Goal: Information Seeking & Learning: Learn about a topic

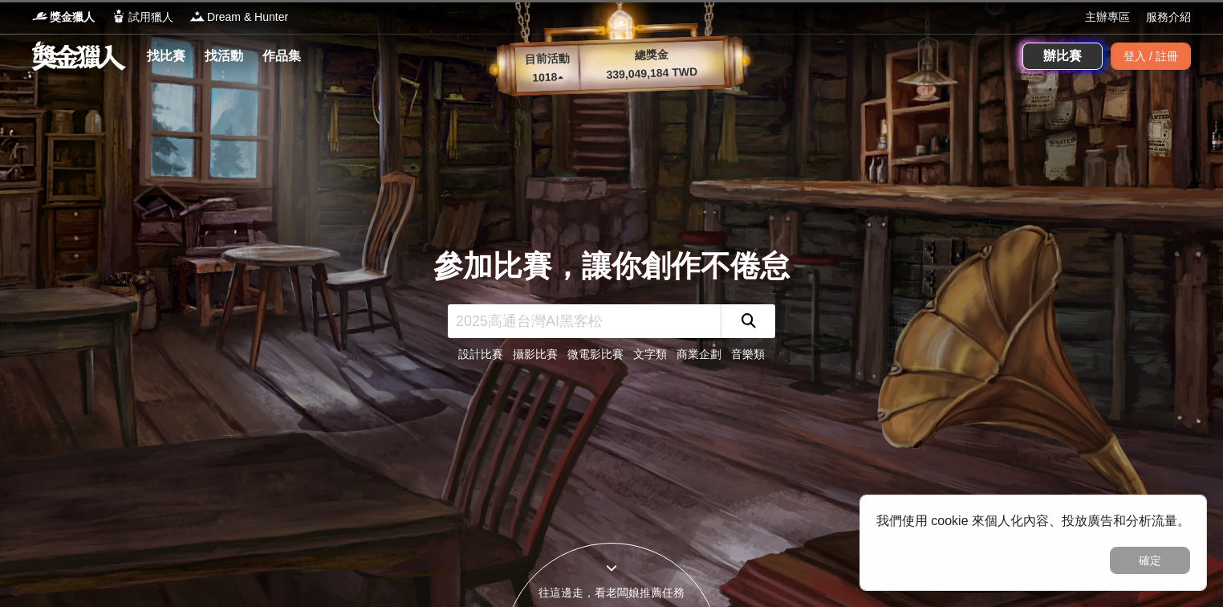
click at [656, 351] on link "文字類" at bounding box center [650, 353] width 34 height 13
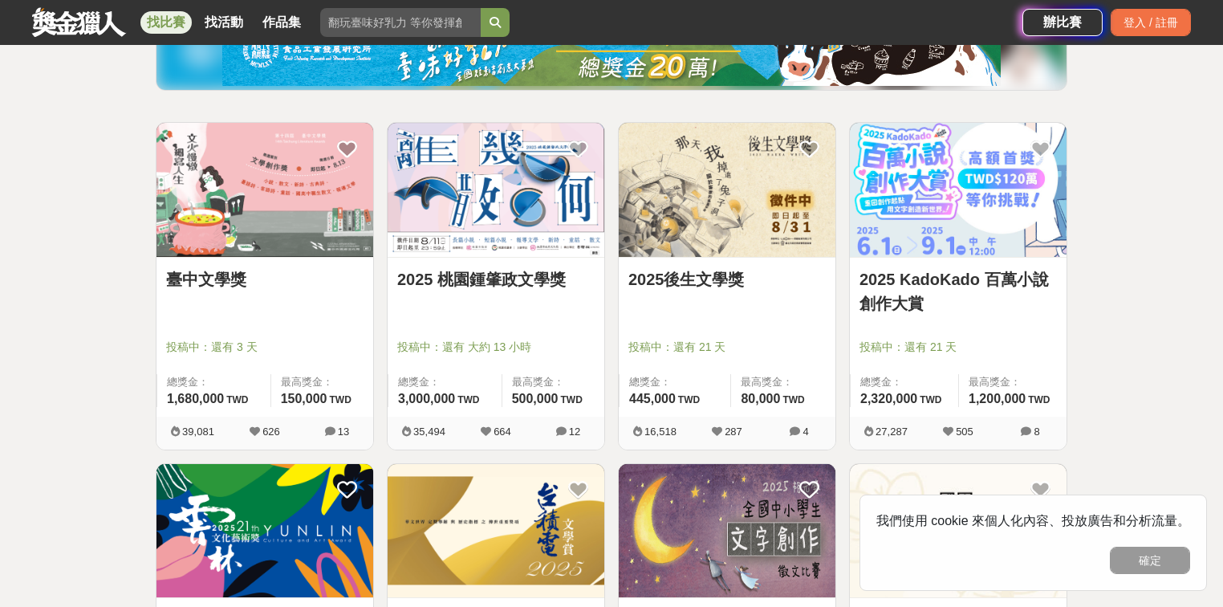
scroll to position [193, 0]
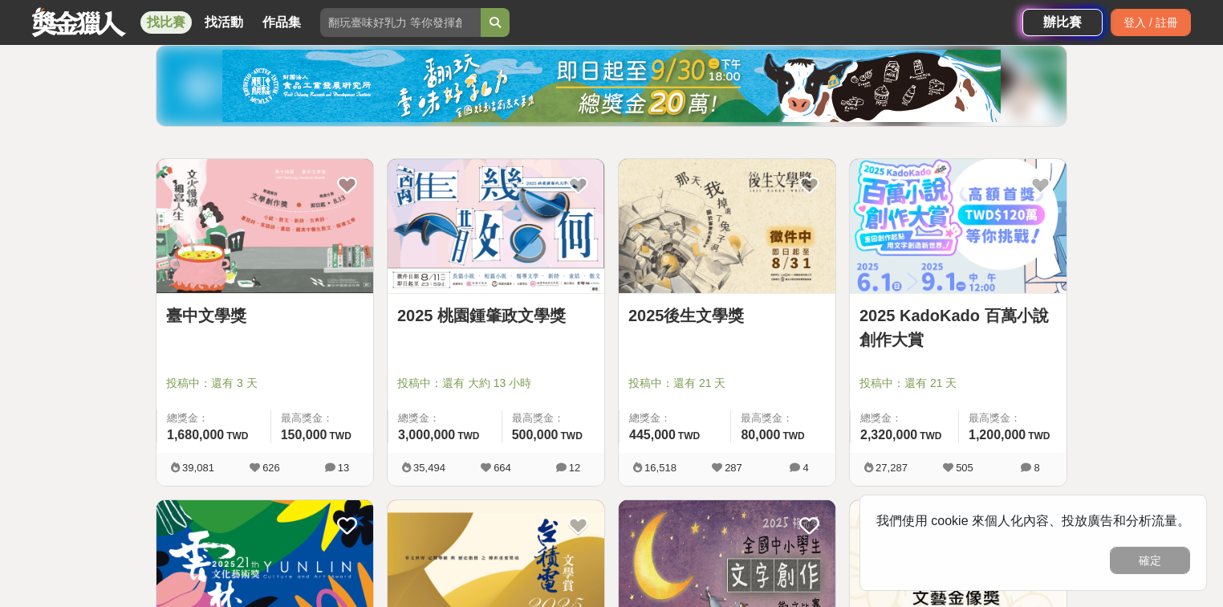
click at [1002, 316] on link "2025 KadoKado 百萬小說創作大賞" at bounding box center [957, 327] width 197 height 48
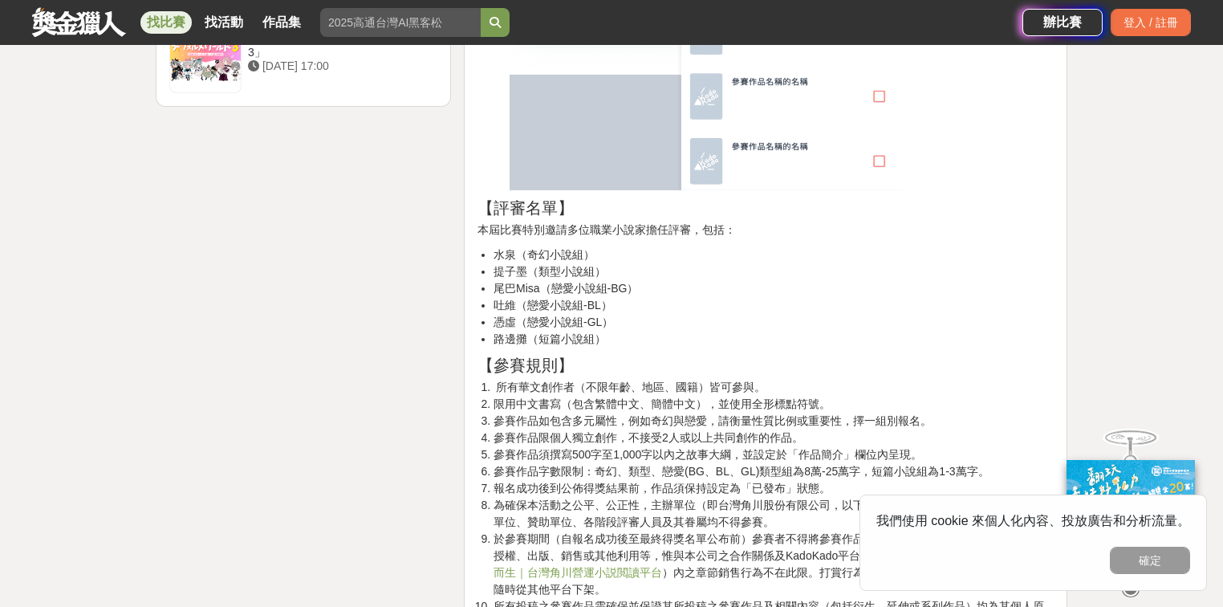
scroll to position [2440, 0]
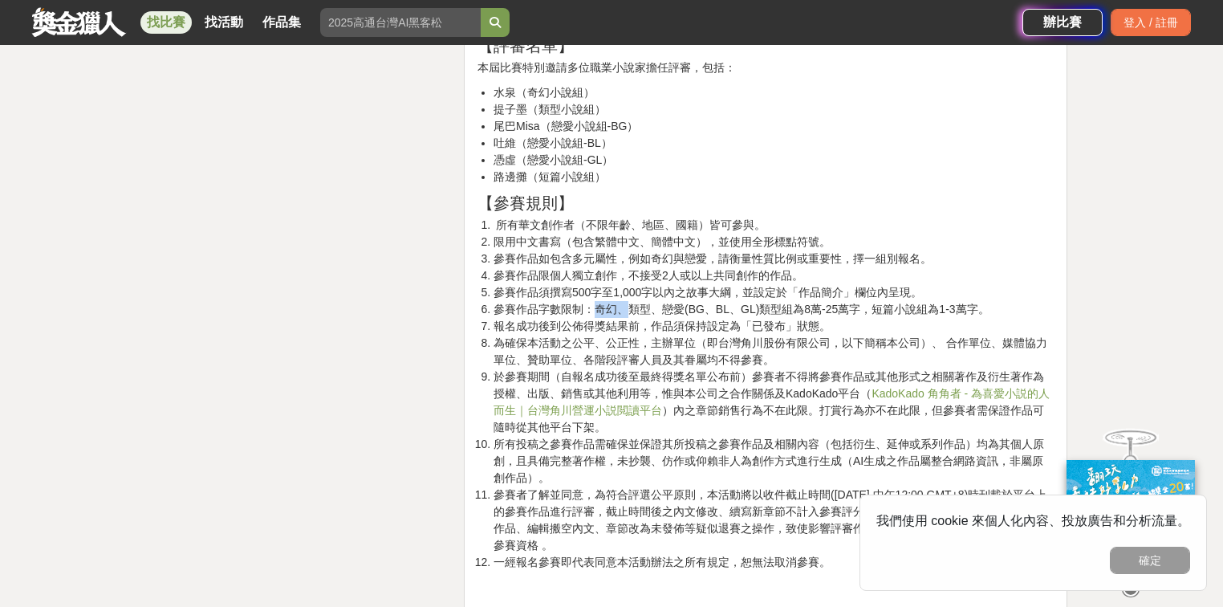
drag, startPoint x: 598, startPoint y: 308, endPoint x: 624, endPoint y: 309, distance: 26.5
click at [624, 309] on li "參賽作品字數限制：奇幻、類型、戀愛(BG、BL、GL)類型組為8萬-25萬字，短篇小說組為1-3萬字。" at bounding box center [774, 309] width 560 height 17
click at [630, 311] on li "參賽作品字數限制：奇幻、類型、戀愛(BG、BL、GL)類型組為8萬-25萬字，短篇小說組為1-3萬字。" at bounding box center [774, 309] width 560 height 17
drag, startPoint x: 802, startPoint y: 308, endPoint x: 860, endPoint y: 308, distance: 58.6
click at [860, 308] on li "參賽作品字數限制：奇幻、類型、戀愛(BG、BL、GL)類型組為8萬-25萬字，短篇小說組為1-3萬字。" at bounding box center [774, 309] width 560 height 17
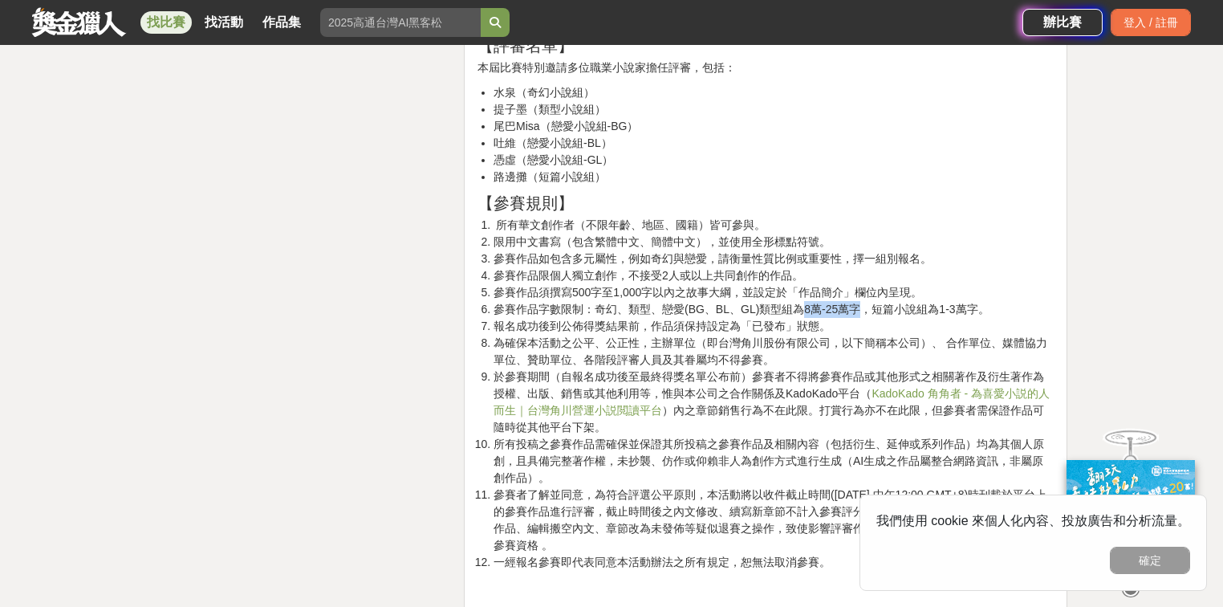
click at [860, 308] on li "參賽作品字數限制：奇幻、類型、戀愛(BG、BL、GL)類型組為8萬-25萬字，短篇小說組為1-3萬字。" at bounding box center [774, 309] width 560 height 17
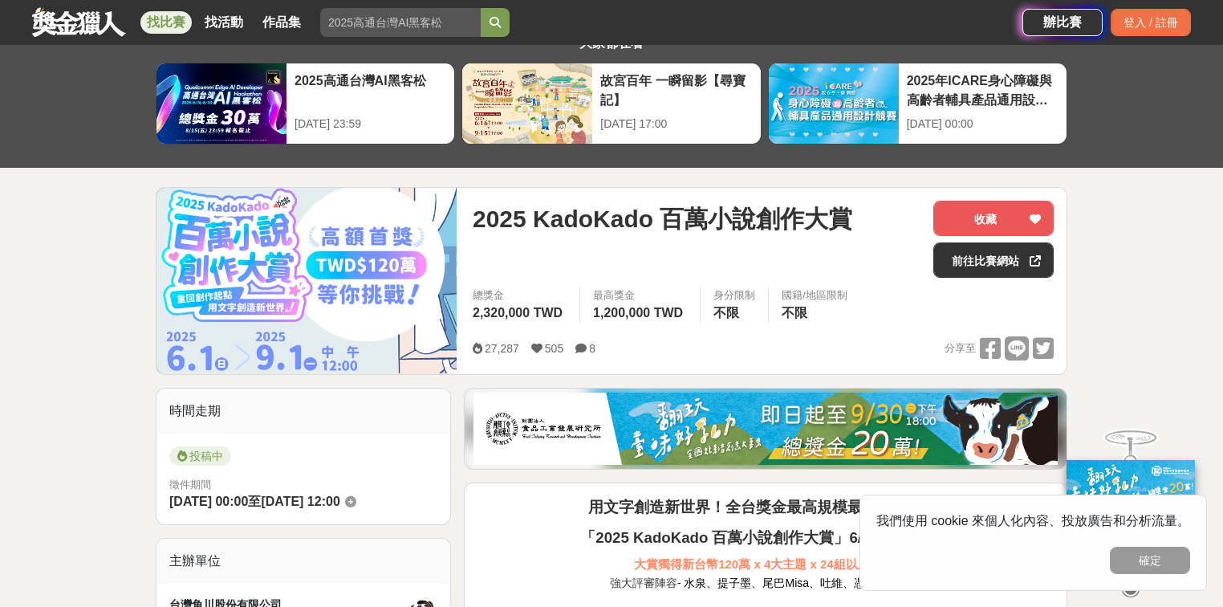
scroll to position [136, 0]
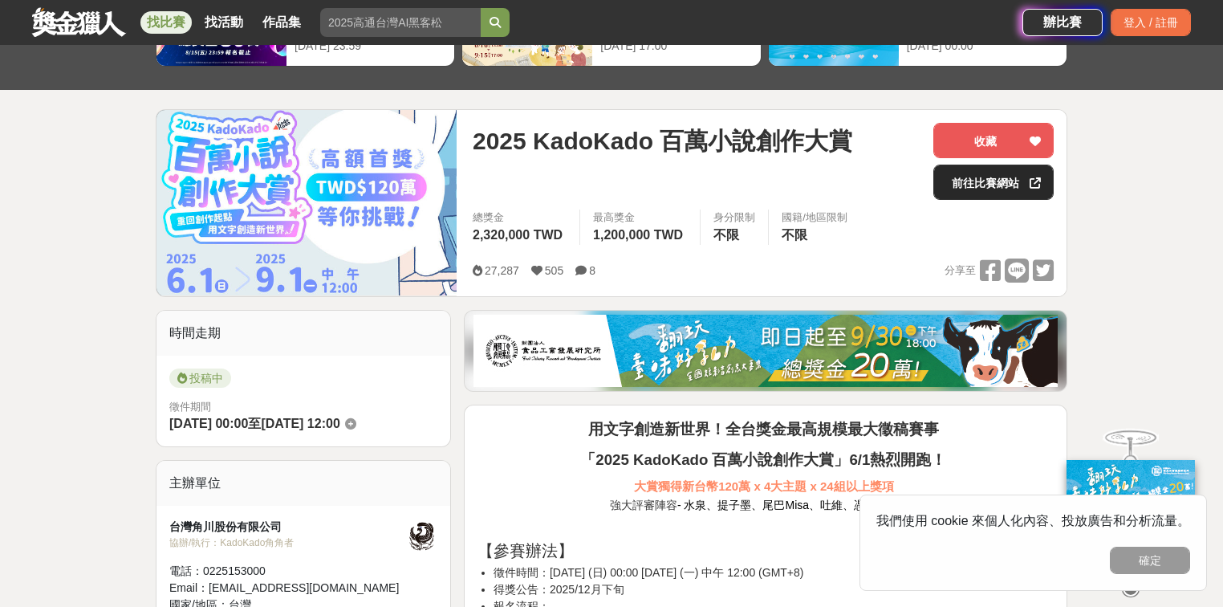
click at [1009, 178] on link "前往比賽網站" at bounding box center [993, 182] width 120 height 35
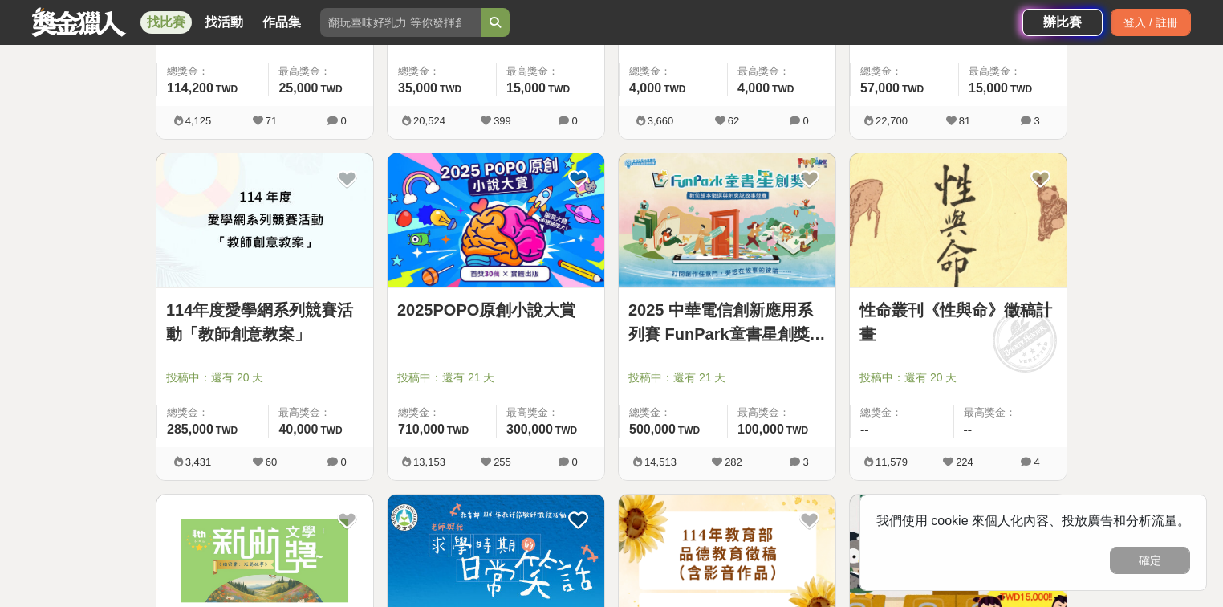
scroll to position [1284, 0]
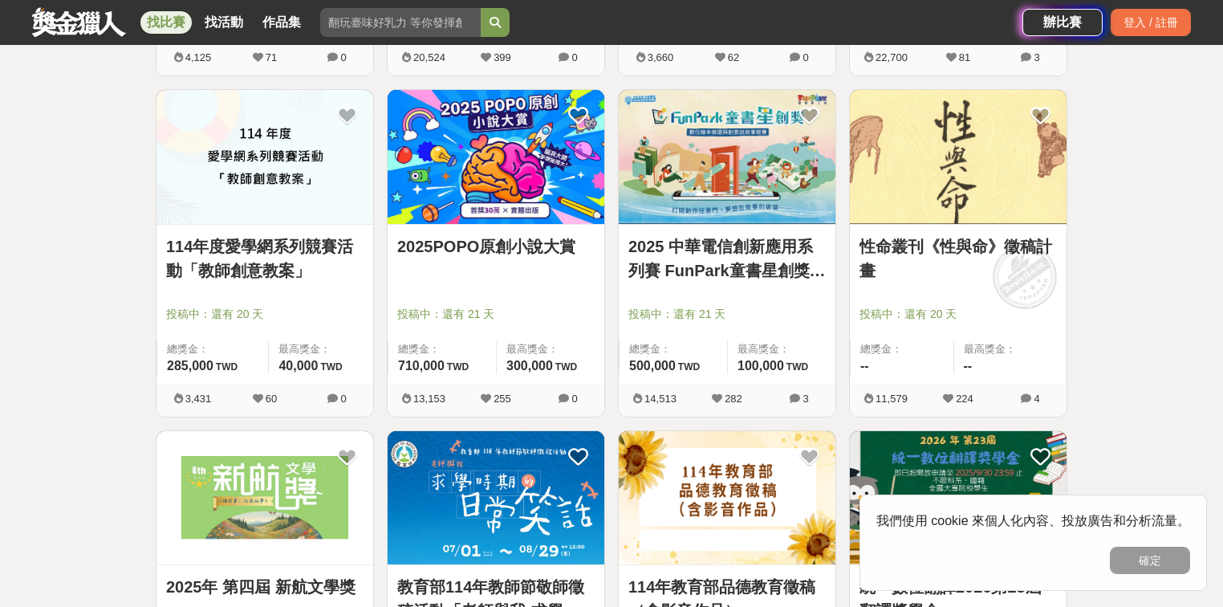
click at [540, 202] on img at bounding box center [496, 157] width 217 height 134
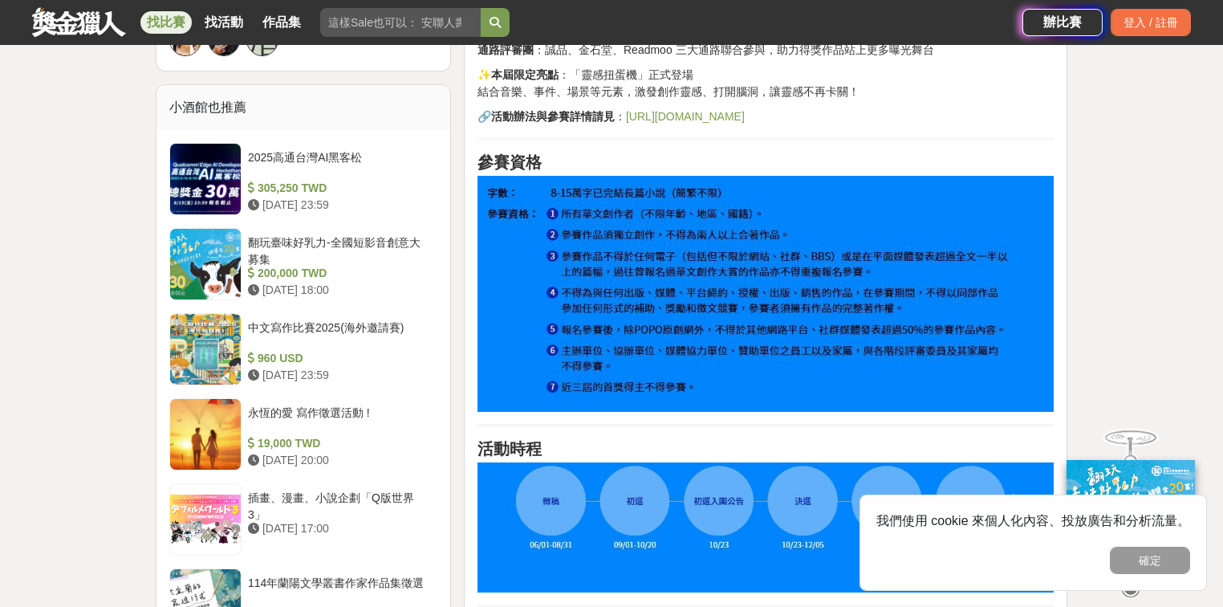
scroll to position [1669, 0]
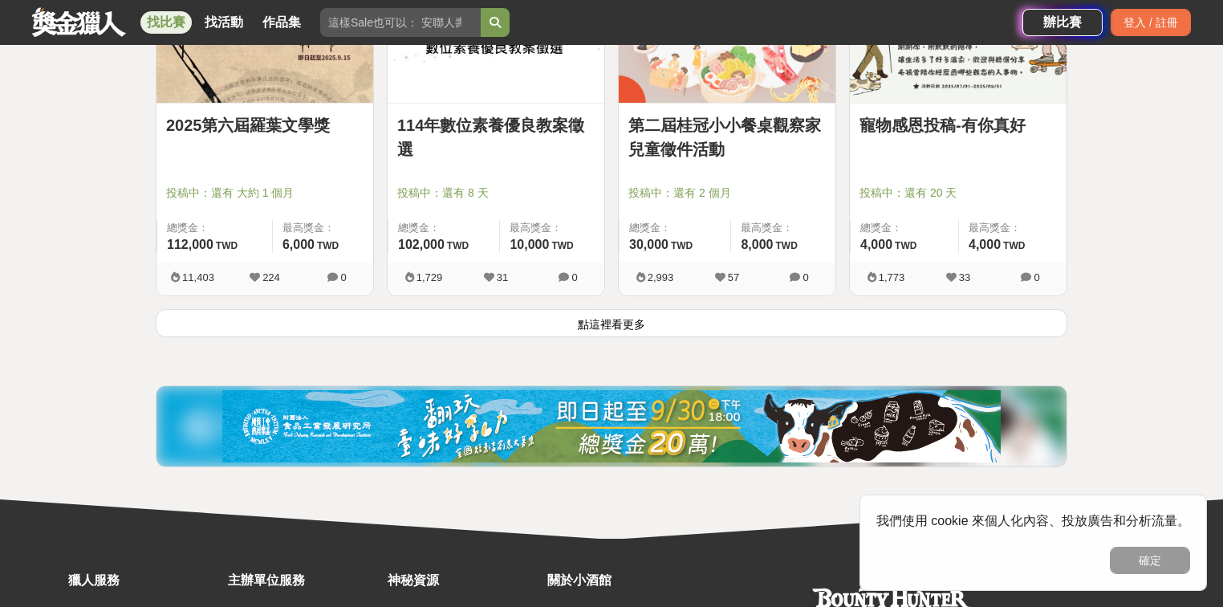
scroll to position [1990, 0]
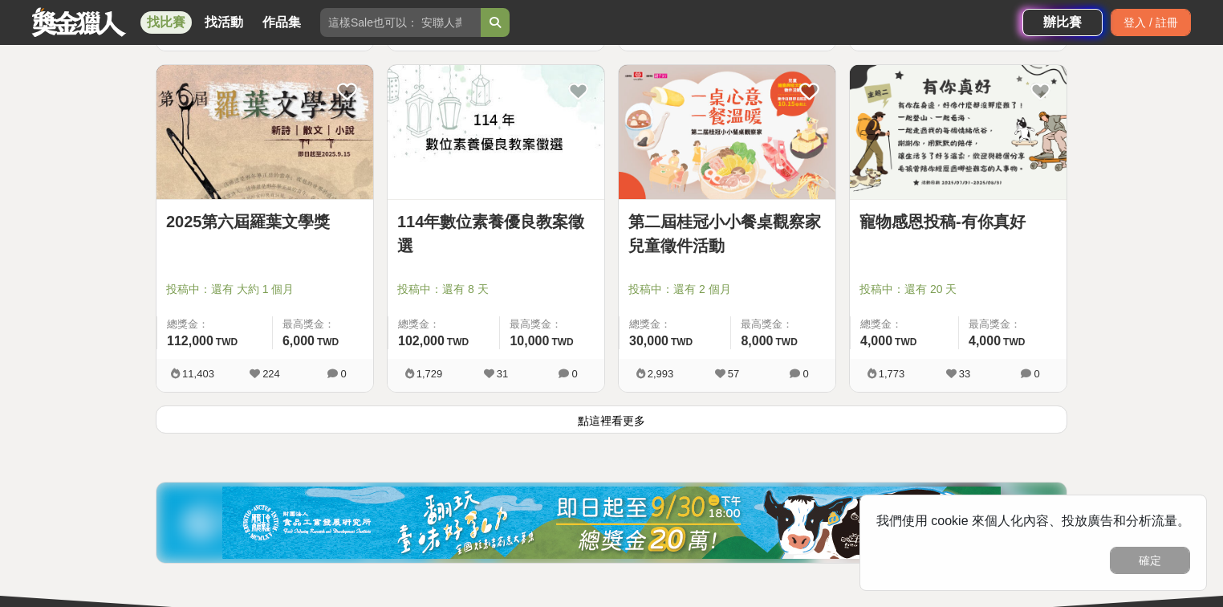
click at [571, 426] on button "點這裡看更多" at bounding box center [612, 419] width 912 height 28
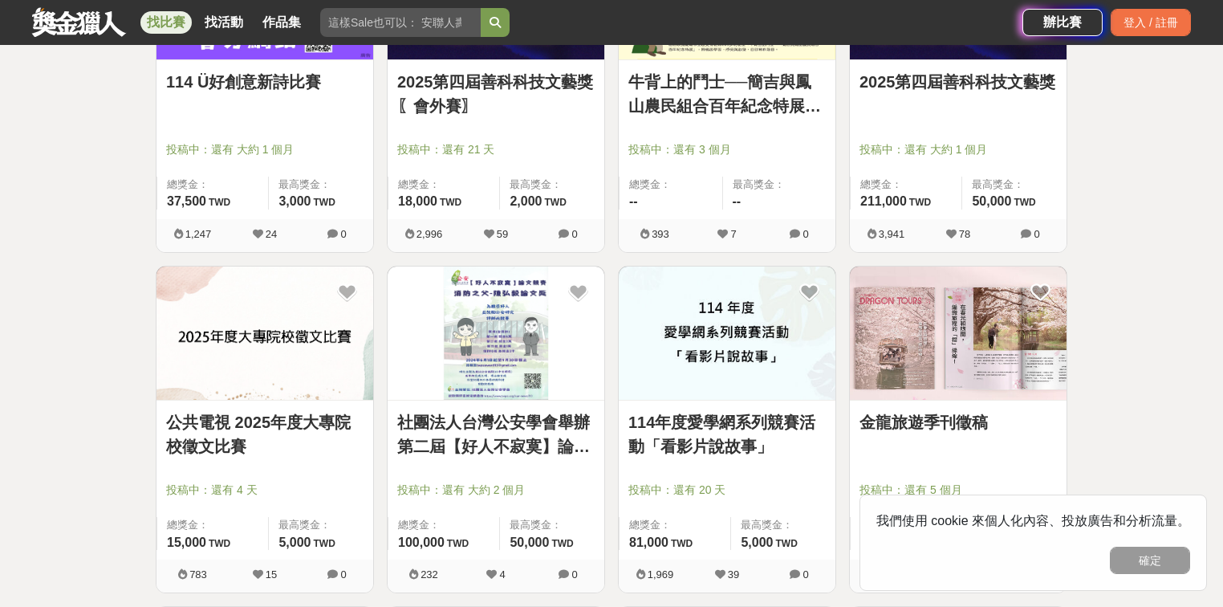
scroll to position [3365, 0]
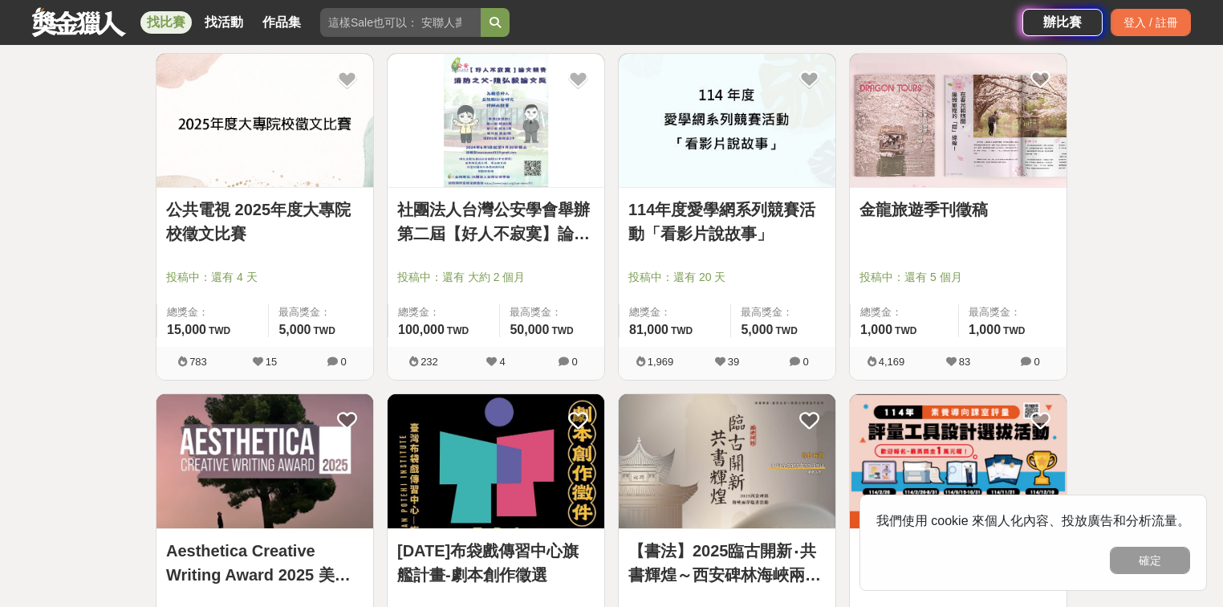
click at [312, 215] on link "公共電視 2025年度大專院校徵文比賽" at bounding box center [264, 221] width 197 height 48
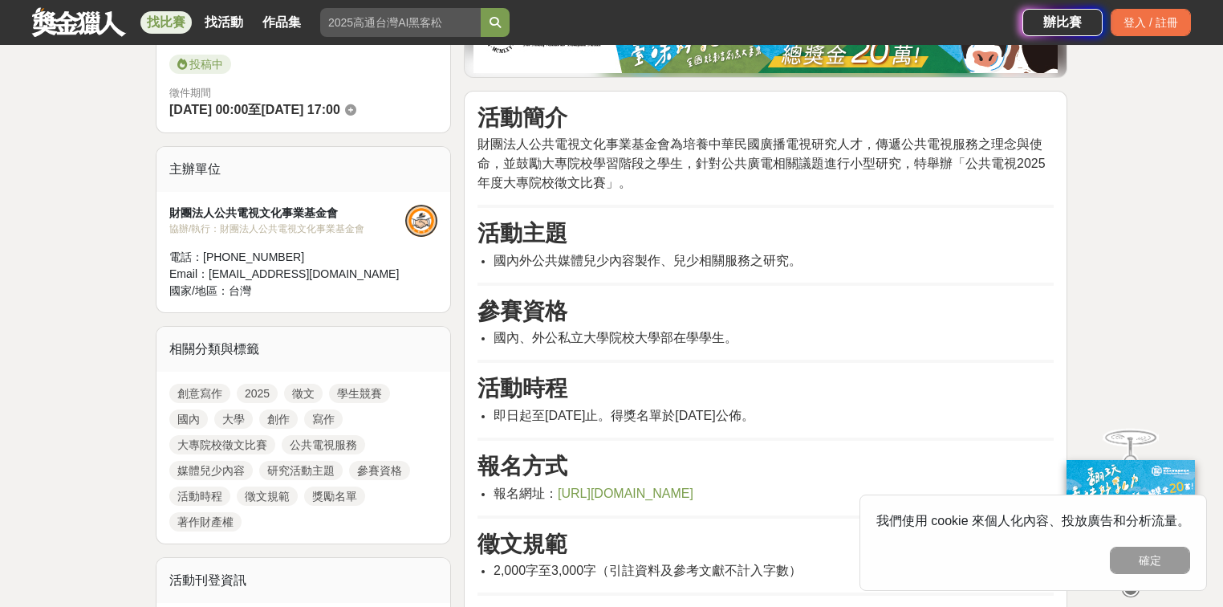
scroll to position [385, 0]
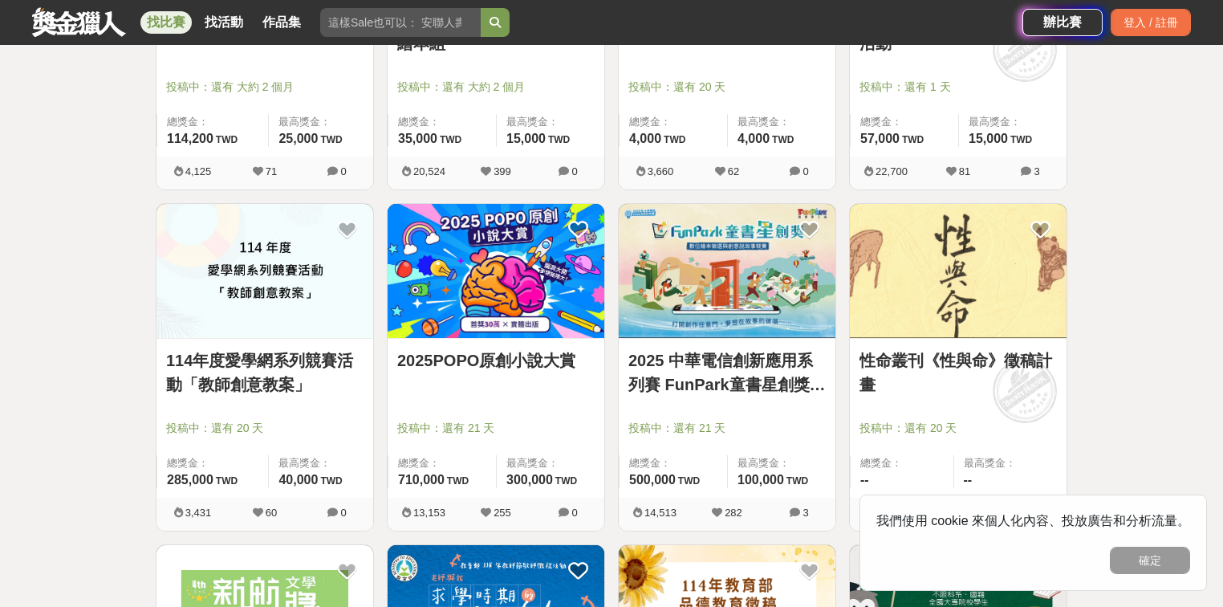
scroll to position [1245, 0]
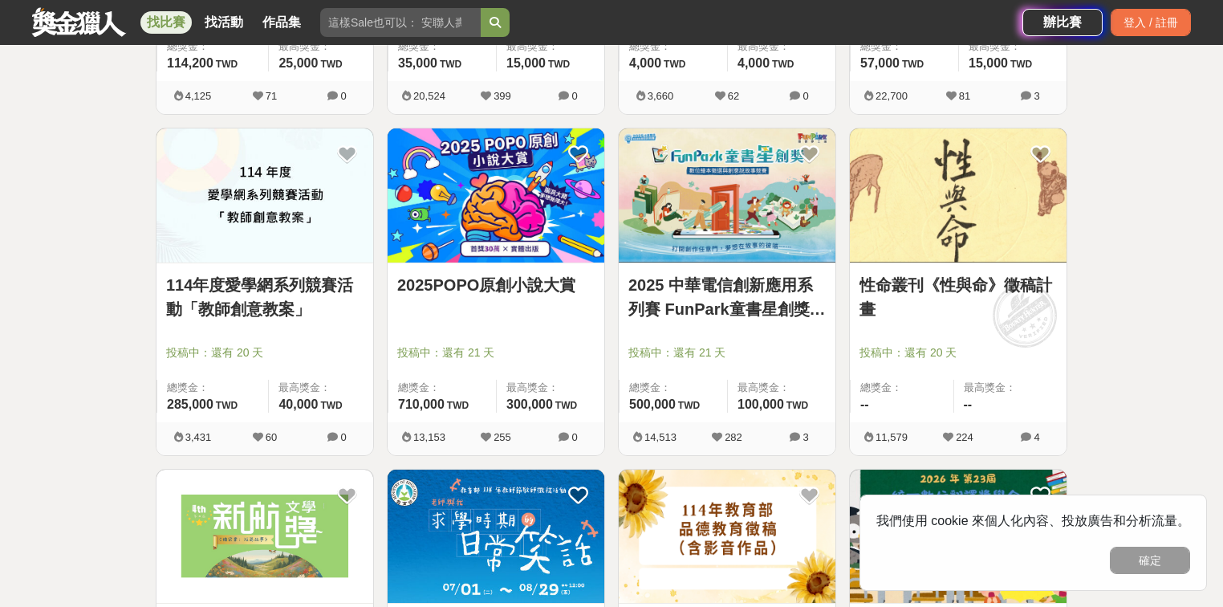
click at [561, 244] on img at bounding box center [496, 195] width 217 height 134
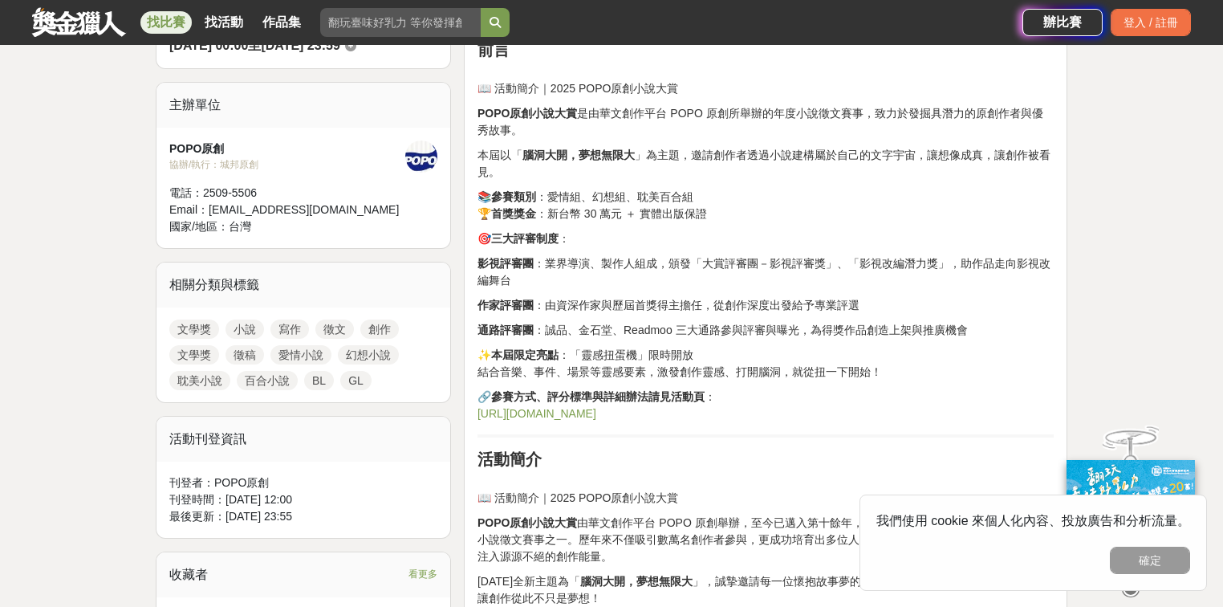
scroll to position [835, 0]
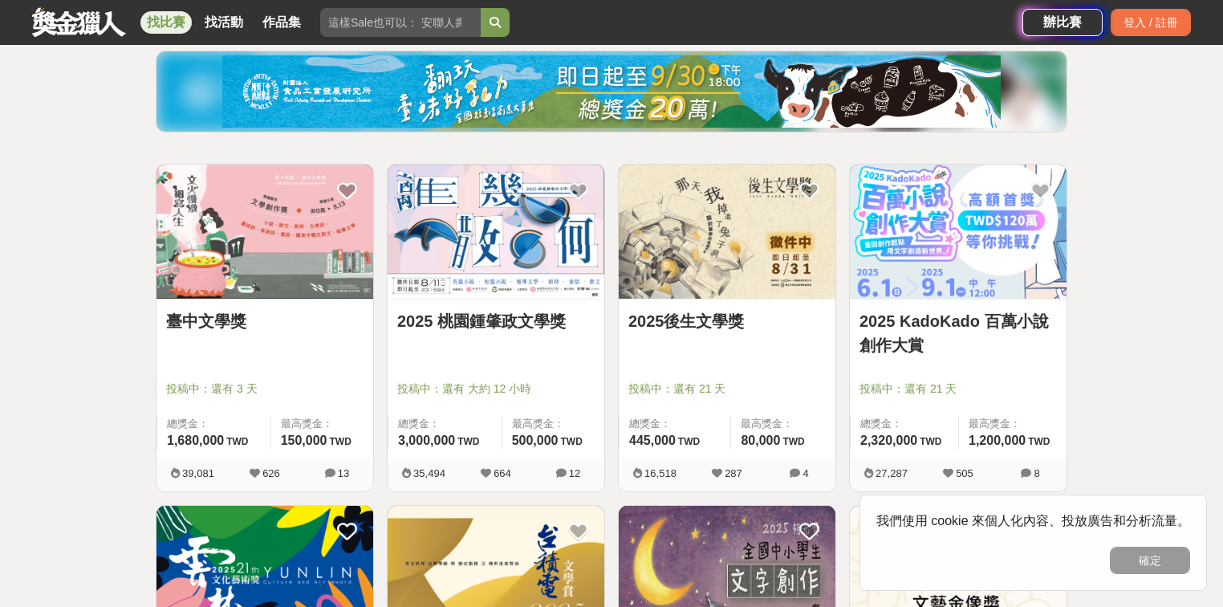
scroll to position [90, 0]
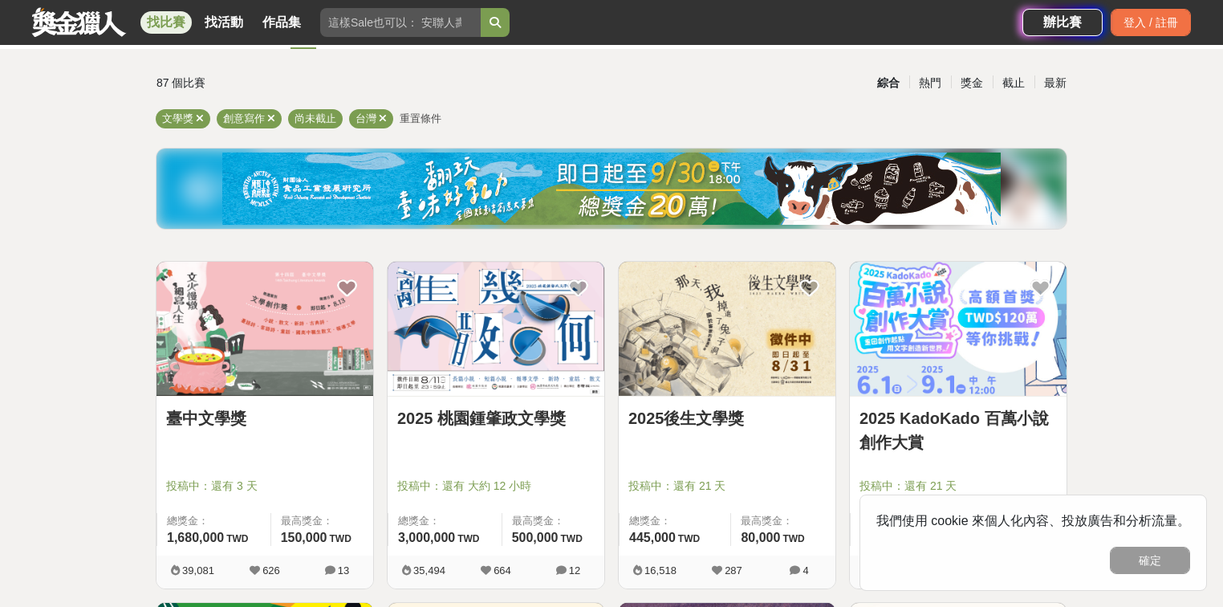
click at [959, 356] on img at bounding box center [958, 329] width 217 height 134
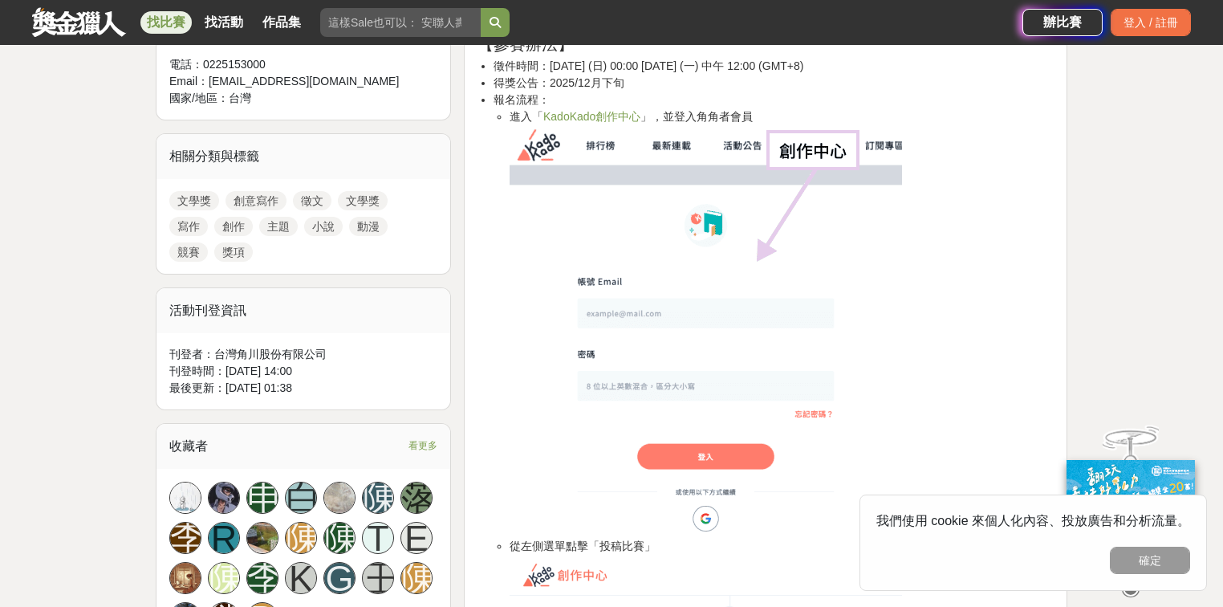
scroll to position [385, 0]
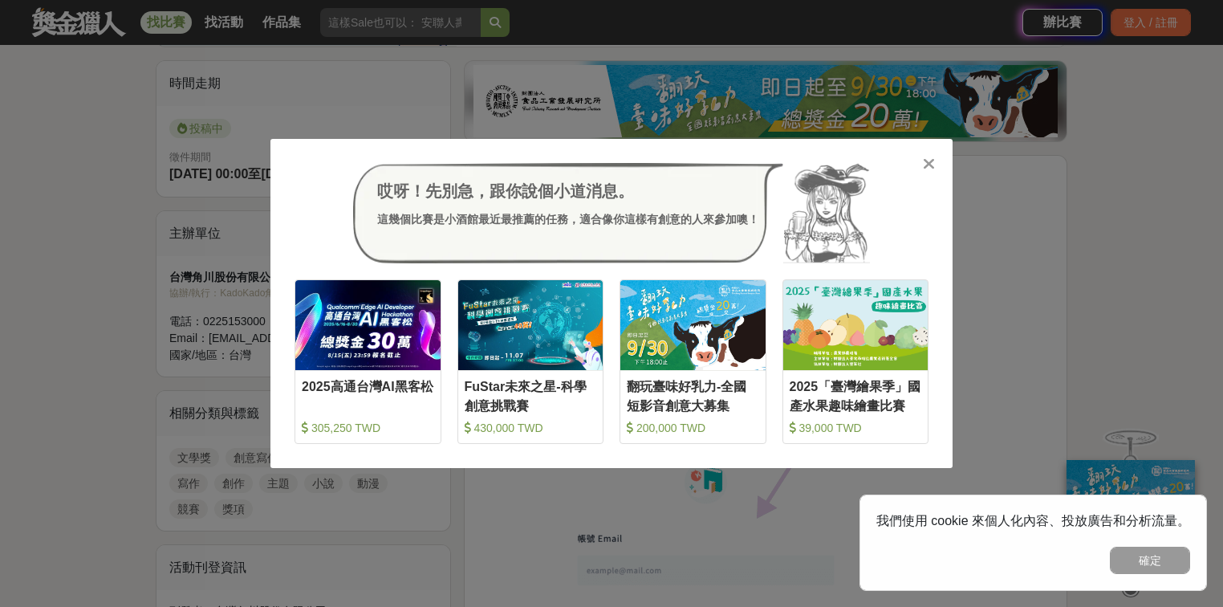
click at [929, 160] on icon at bounding box center [929, 164] width 12 height 16
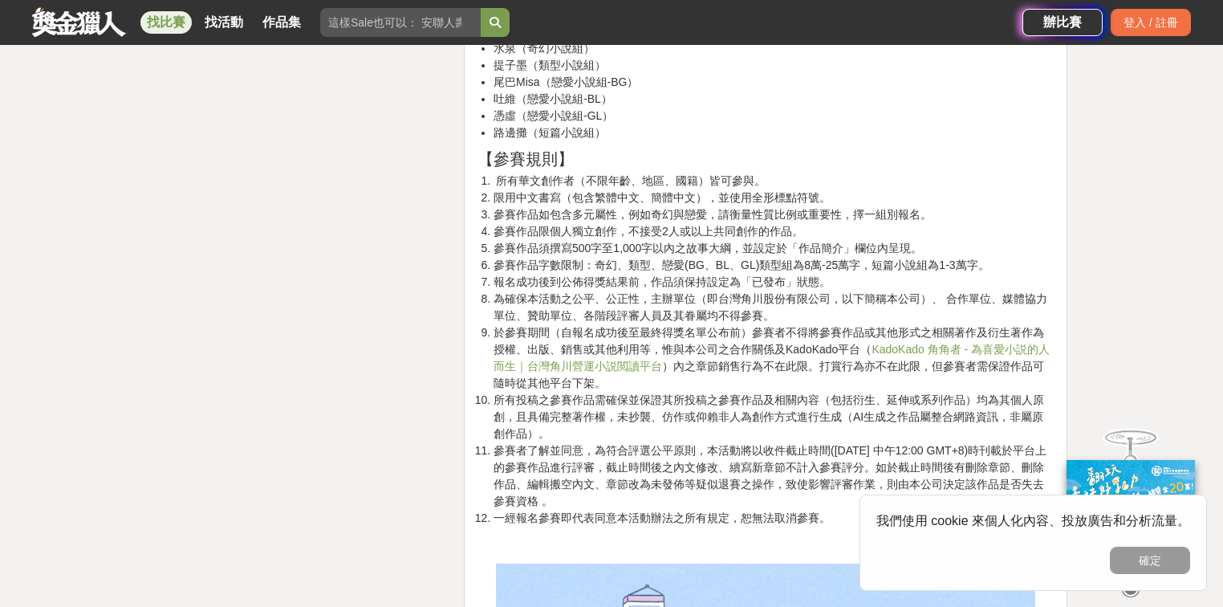
scroll to position [2568, 0]
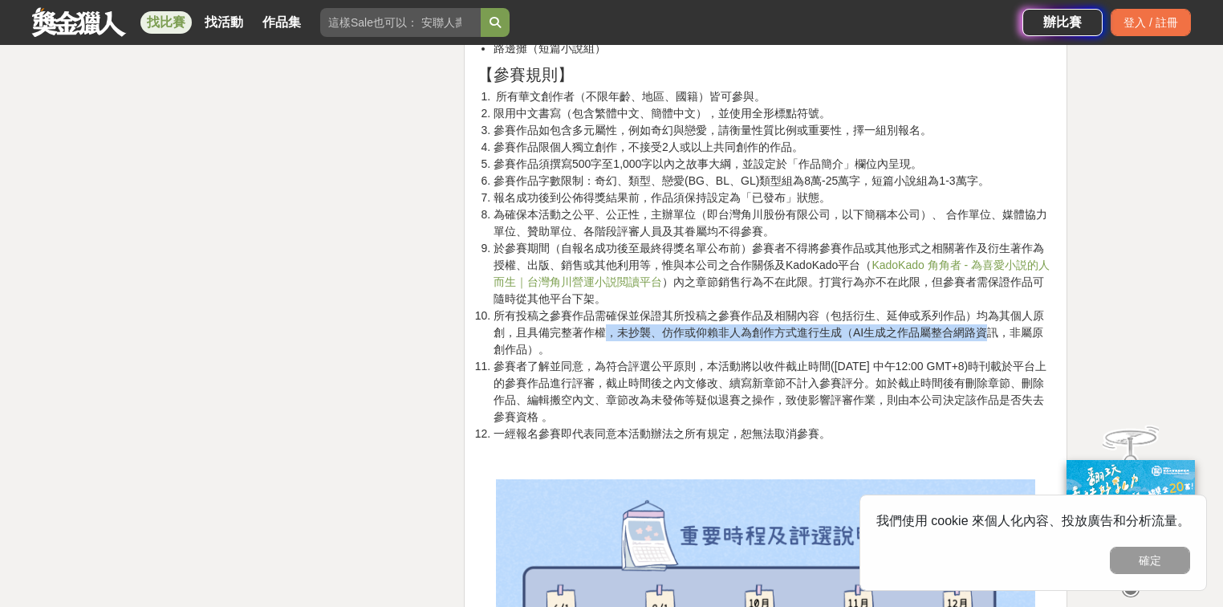
drag, startPoint x: 607, startPoint y: 330, endPoint x: 989, endPoint y: 324, distance: 382.0
click at [989, 324] on li "所有投稿之參賽作品需確保並保證其所投稿之參賽作品及相關內容（包括衍生、延伸或系列作品）均為其個人原創，且具備完整著作權，未抄襲、仿作或仰賴非人為創作方式進行生…" at bounding box center [774, 332] width 560 height 51
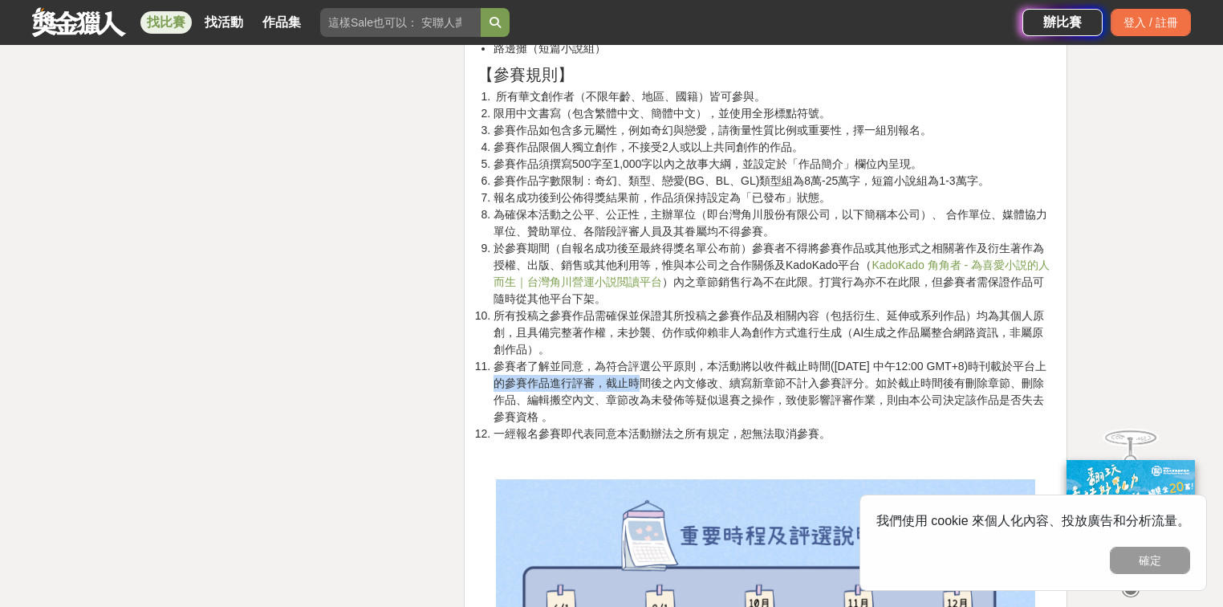
drag, startPoint x: 617, startPoint y: 377, endPoint x: 1024, endPoint y: 371, distance: 406.9
click at [1024, 371] on li "參賽者了解並同意，為符合評選公平原則，本活動將以收件截止時間([DATE] 中午12:00 GMT+8)時刊載於平台上的參賽作品進行評審，截止時間後之內文修改…" at bounding box center [774, 391] width 560 height 67
click at [790, 378] on li "參賽者了解並同意，為符合評選公平原則，本活動將以收件截止時間([DATE] 中午12:00 GMT+8)時刊載於平台上的參賽作品進行評審，截止時間後之內文修改…" at bounding box center [774, 391] width 560 height 67
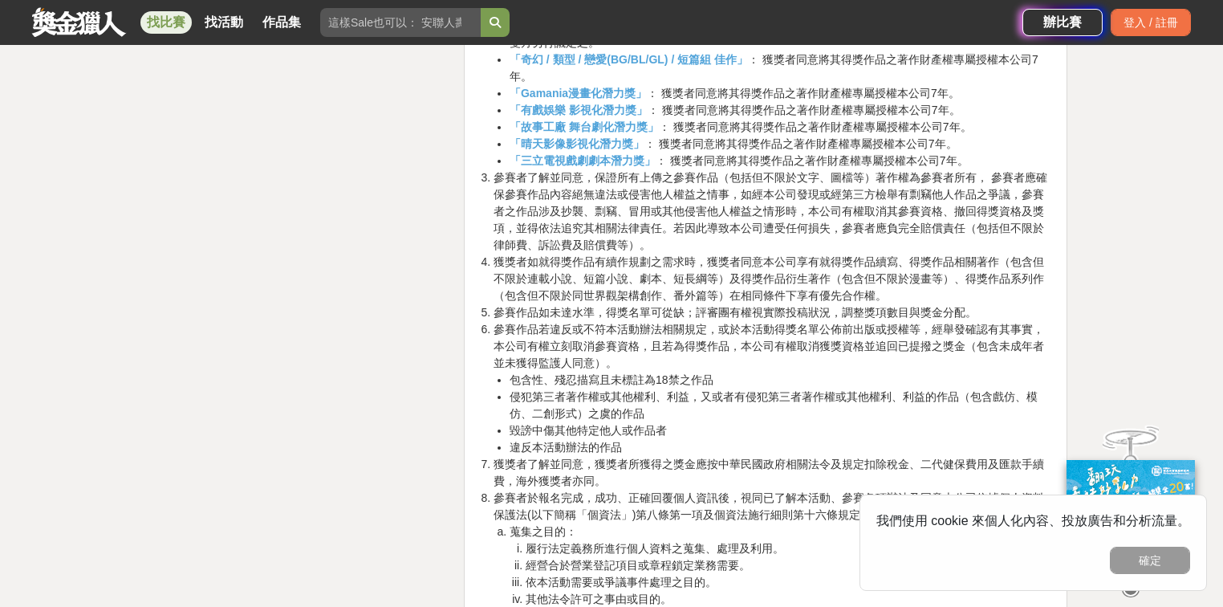
scroll to position [5136, 0]
drag, startPoint x: 510, startPoint y: 382, endPoint x: 738, endPoint y: 369, distance: 228.3
click at [738, 370] on li "包含性、殘忍描寫且未標註為18禁之作品" at bounding box center [782, 378] width 544 height 17
click at [676, 434] on li "毀謗中傷其他特定他人或作品者" at bounding box center [782, 429] width 544 height 17
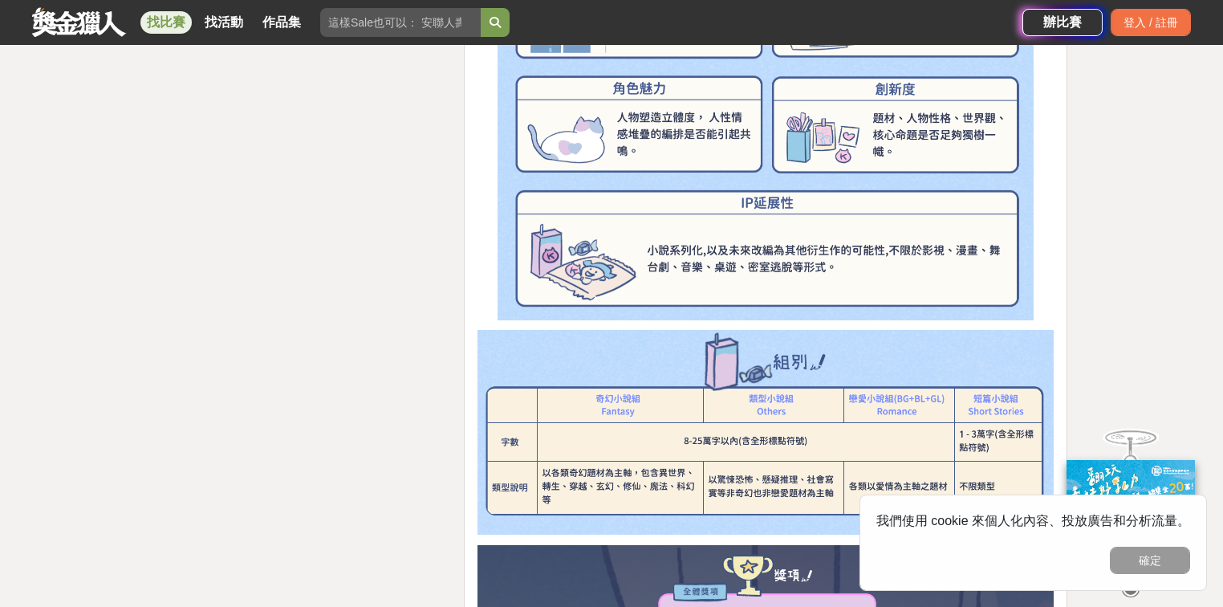
scroll to position [3658, 0]
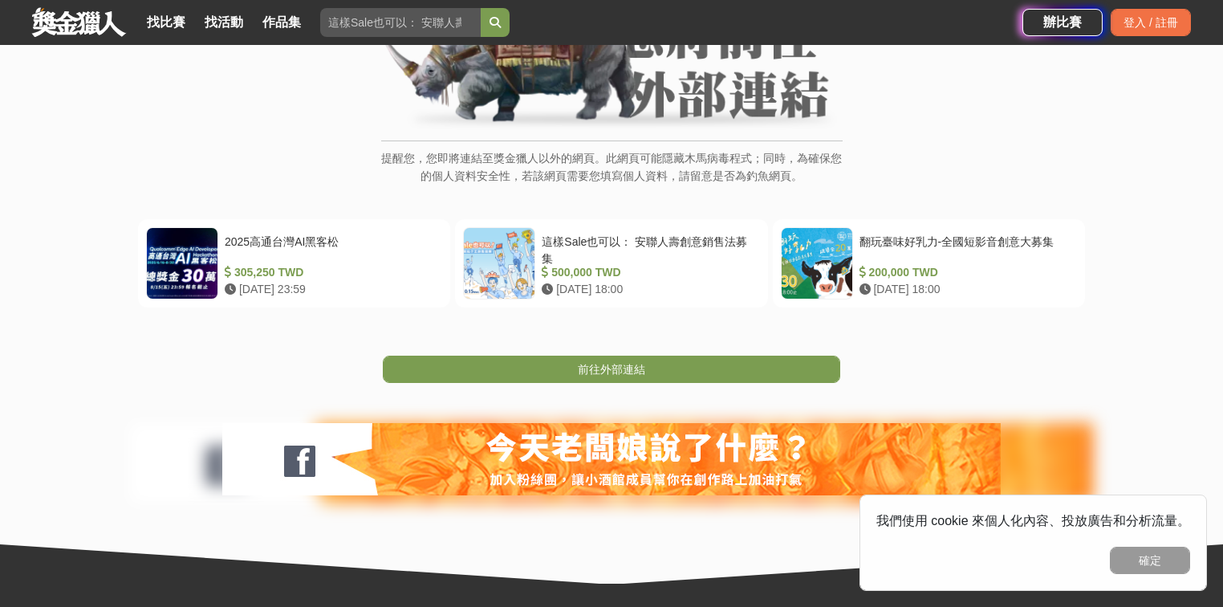
scroll to position [128, 0]
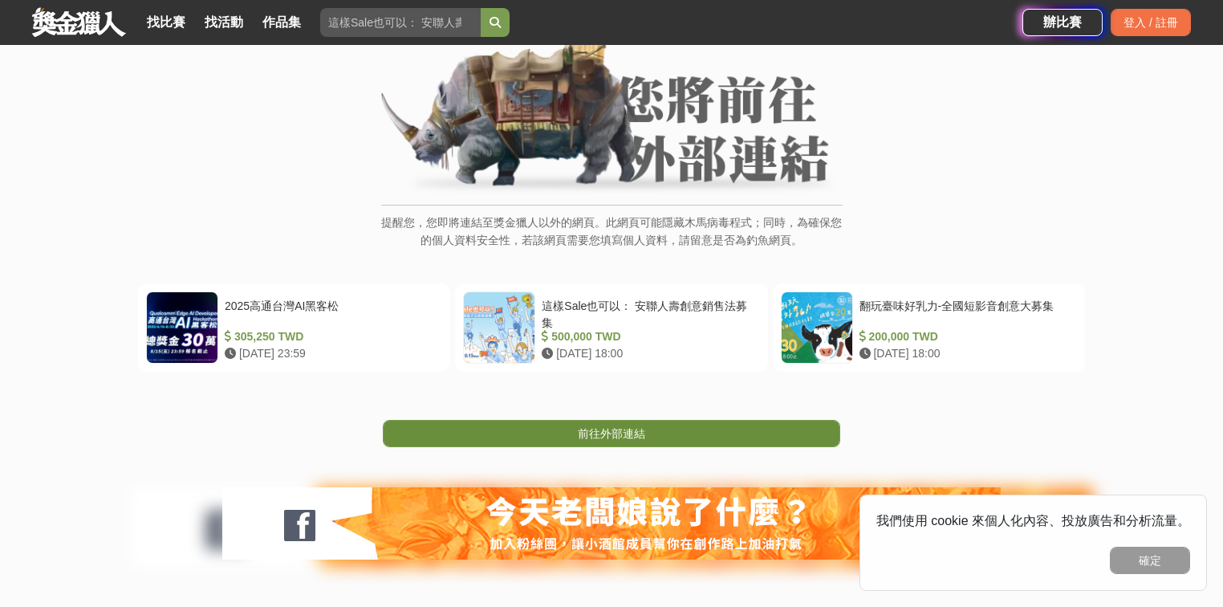
click at [664, 433] on link "前往外部連結" at bounding box center [611, 433] width 457 height 27
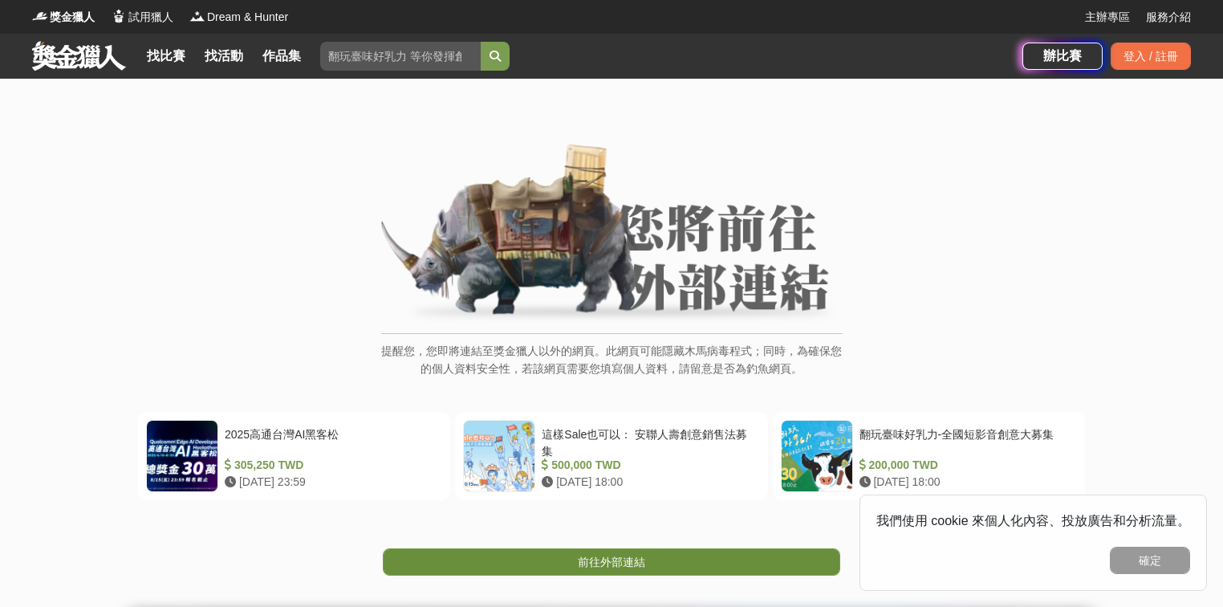
click at [649, 565] on link "前往外部連結" at bounding box center [611, 561] width 457 height 27
